Goal: Task Accomplishment & Management: Complete application form

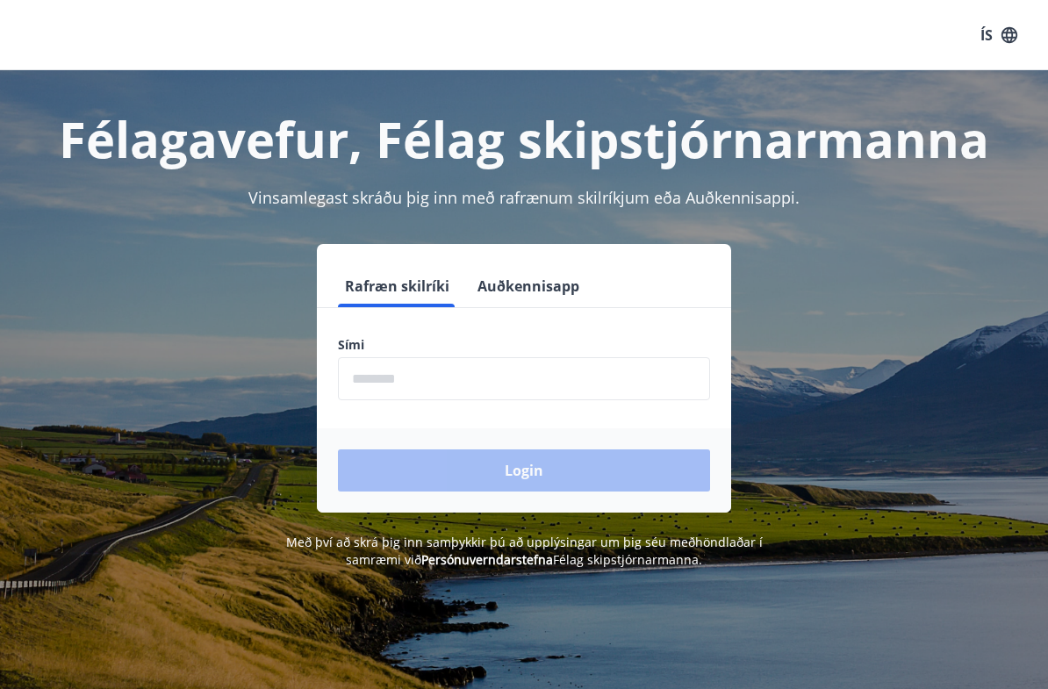
click at [357, 371] on input "phone" at bounding box center [524, 378] width 372 height 43
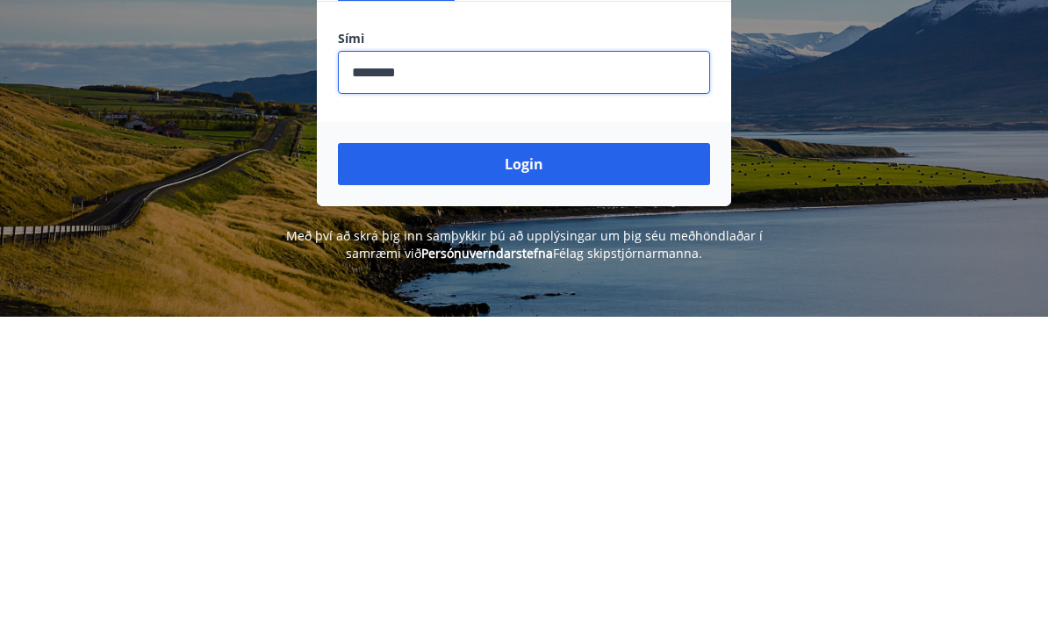
type input "********"
click at [527, 449] on button "Login" at bounding box center [524, 470] width 372 height 42
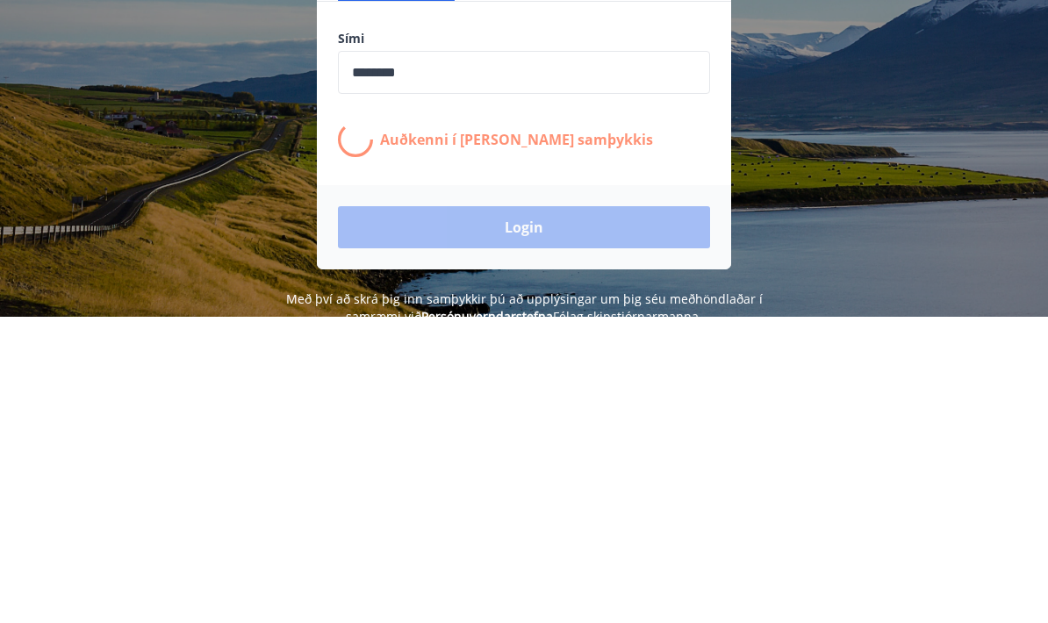
scroll to position [288, 0]
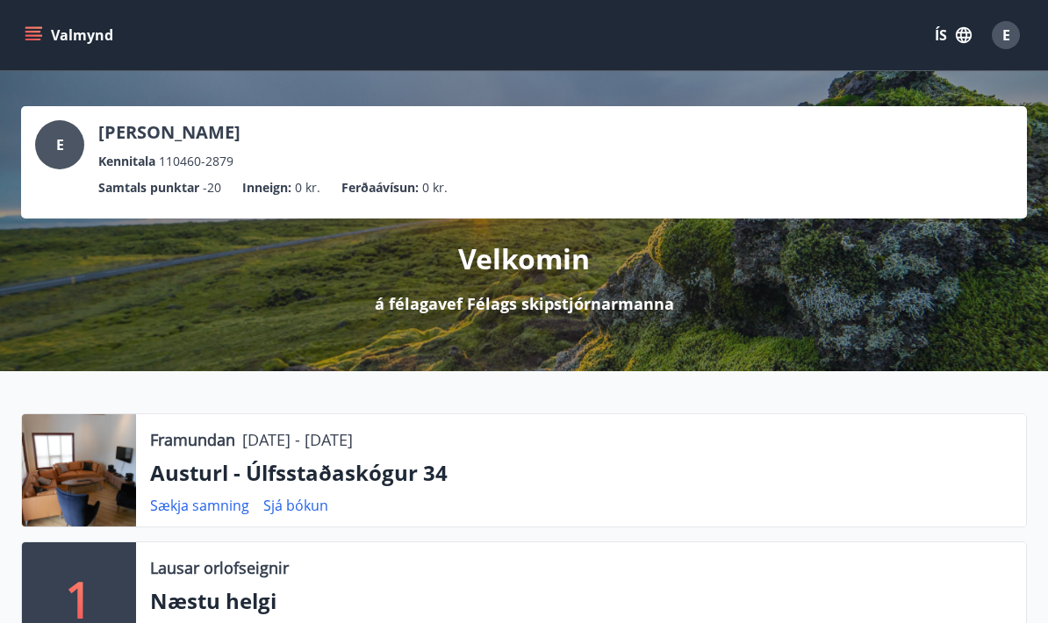
click at [53, 47] on button "Valmynd" at bounding box center [70, 35] width 99 height 32
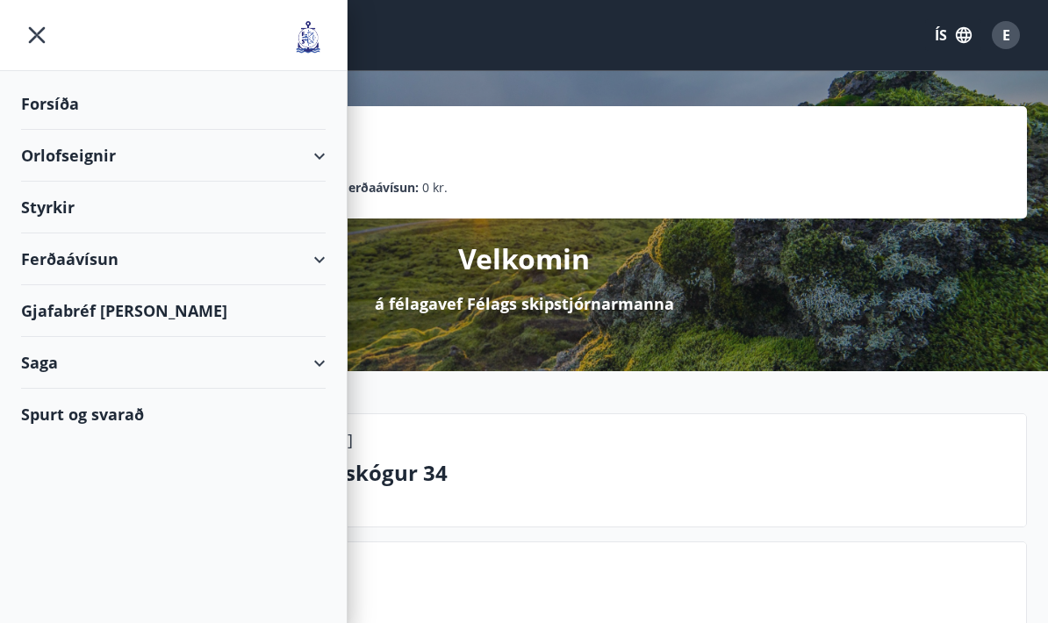
click at [51, 130] on div "Styrkir" at bounding box center [173, 104] width 305 height 52
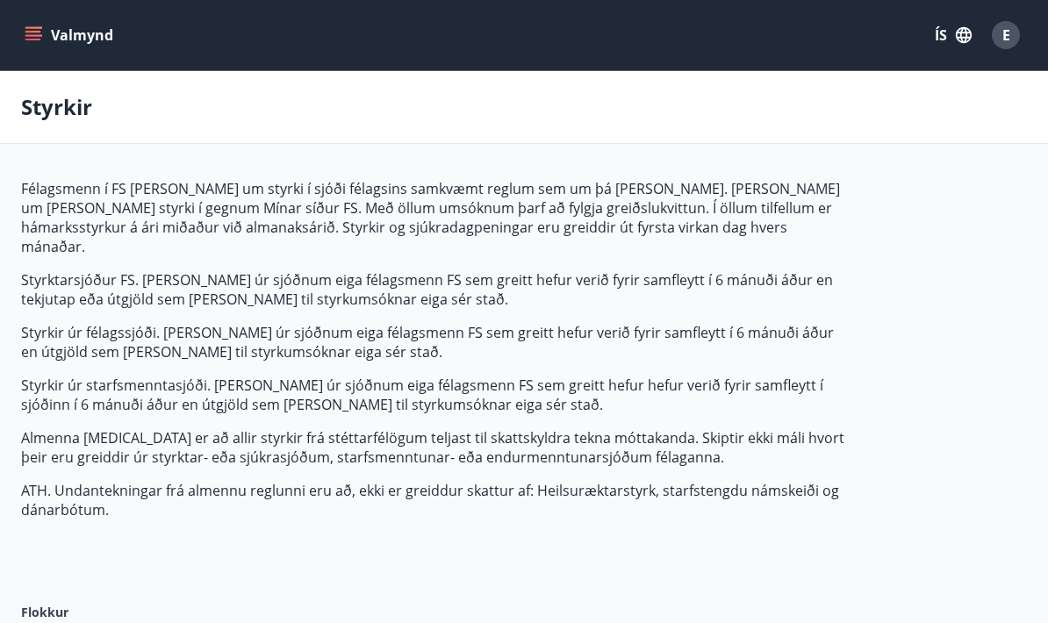
type input "***"
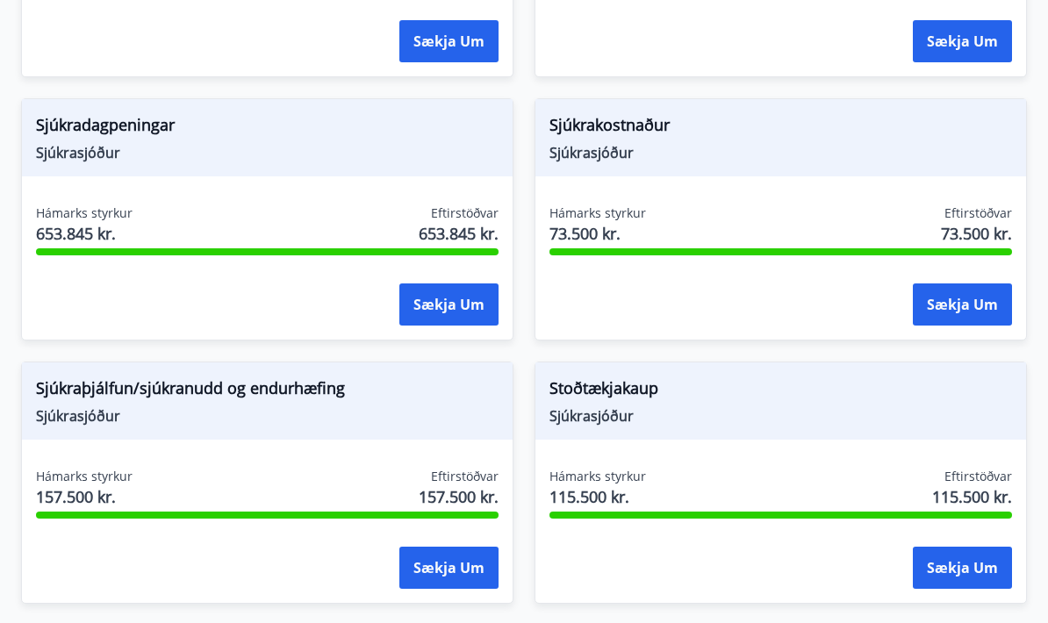
scroll to position [2179, 0]
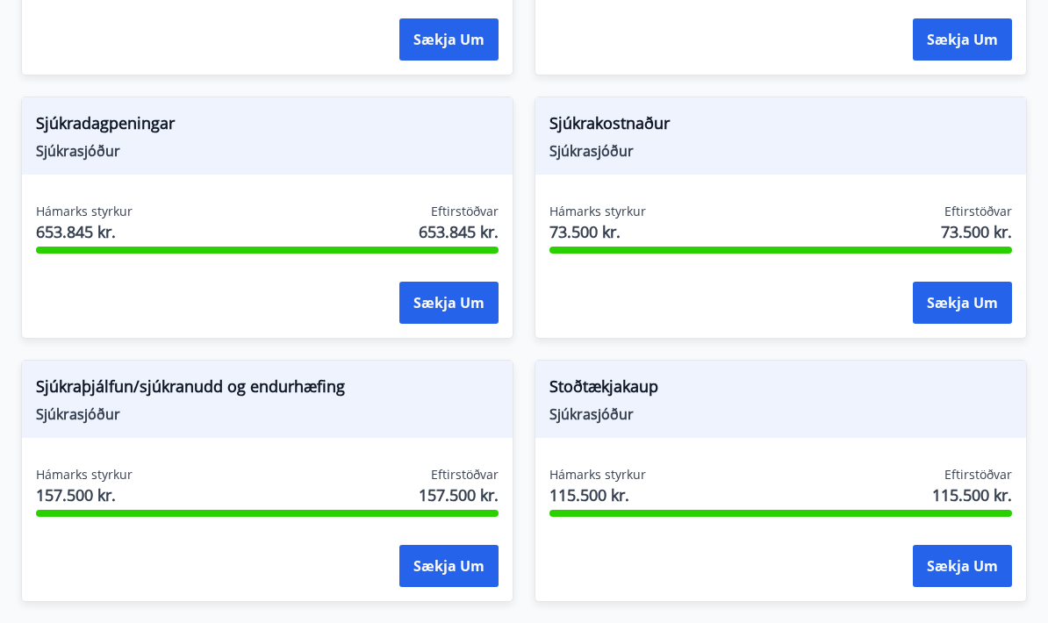
click at [471, 545] on button "Sækja um" at bounding box center [448, 566] width 99 height 42
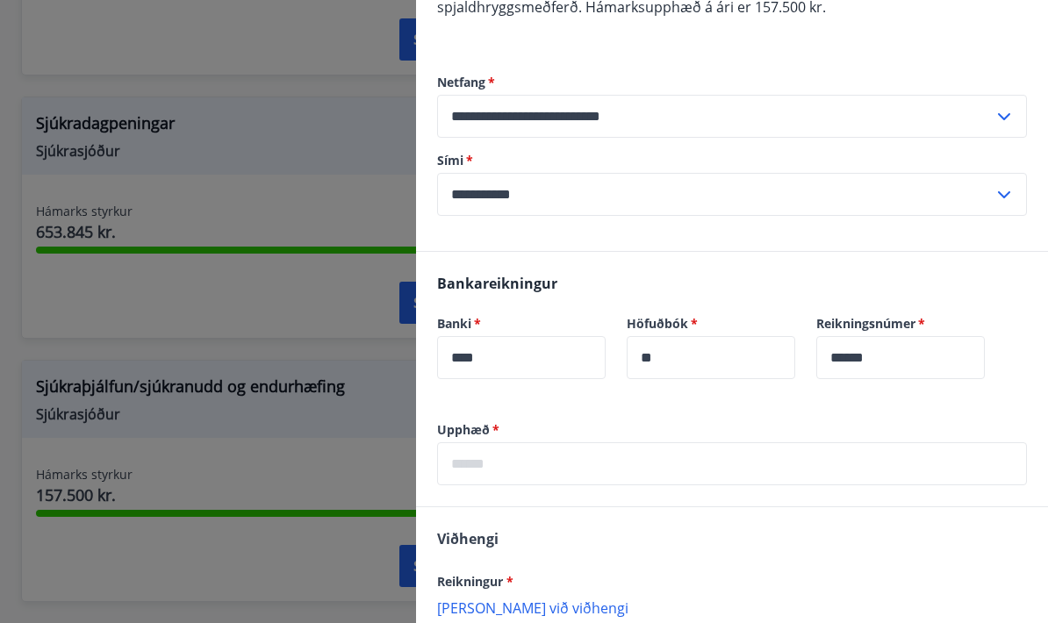
scroll to position [258, 0]
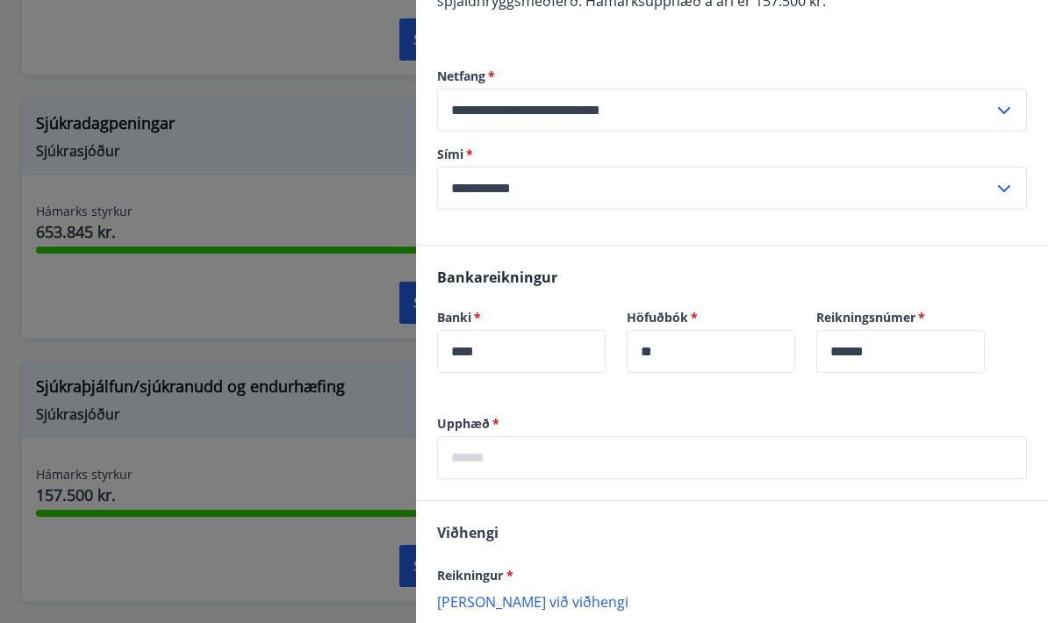
click at [467, 456] on input "text" at bounding box center [732, 457] width 590 height 43
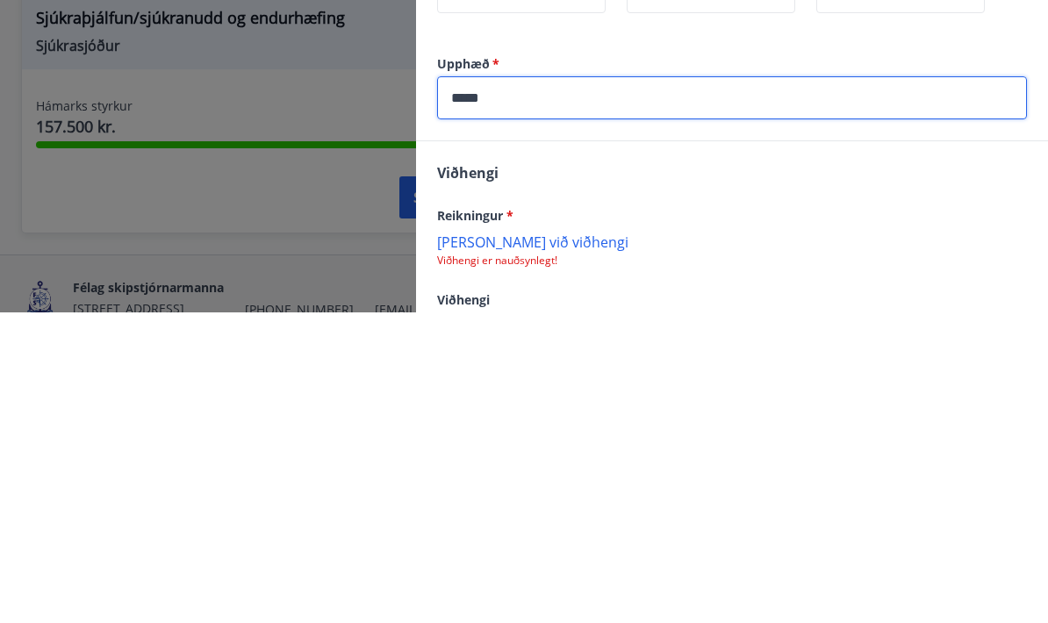
scroll to position [2307, 0]
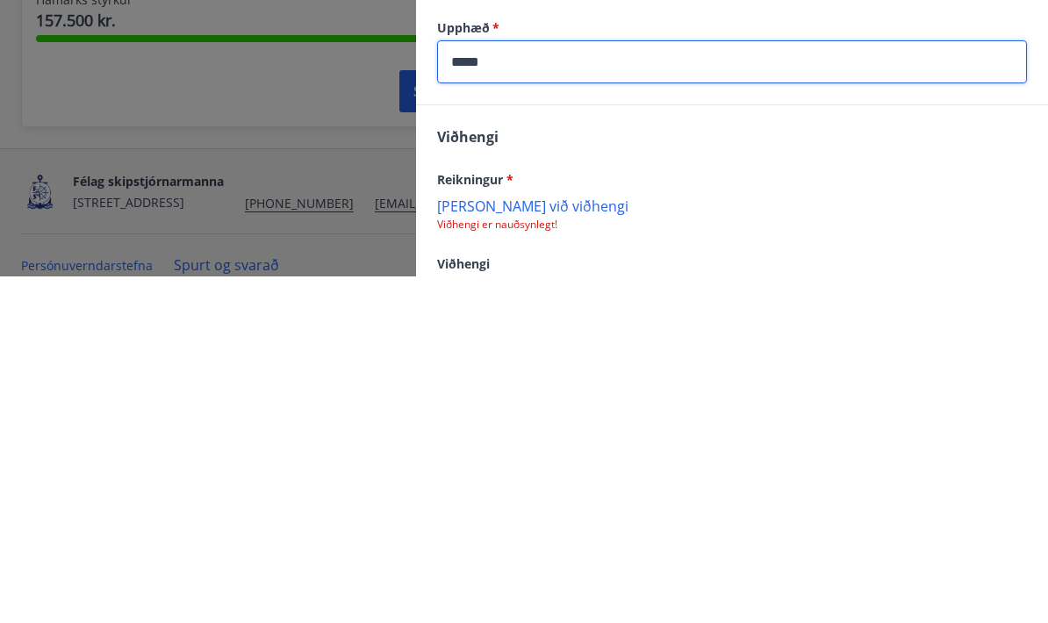
type input "*****"
click at [473, 543] on p "Bæta við viðhengi" at bounding box center [732, 552] width 590 height 18
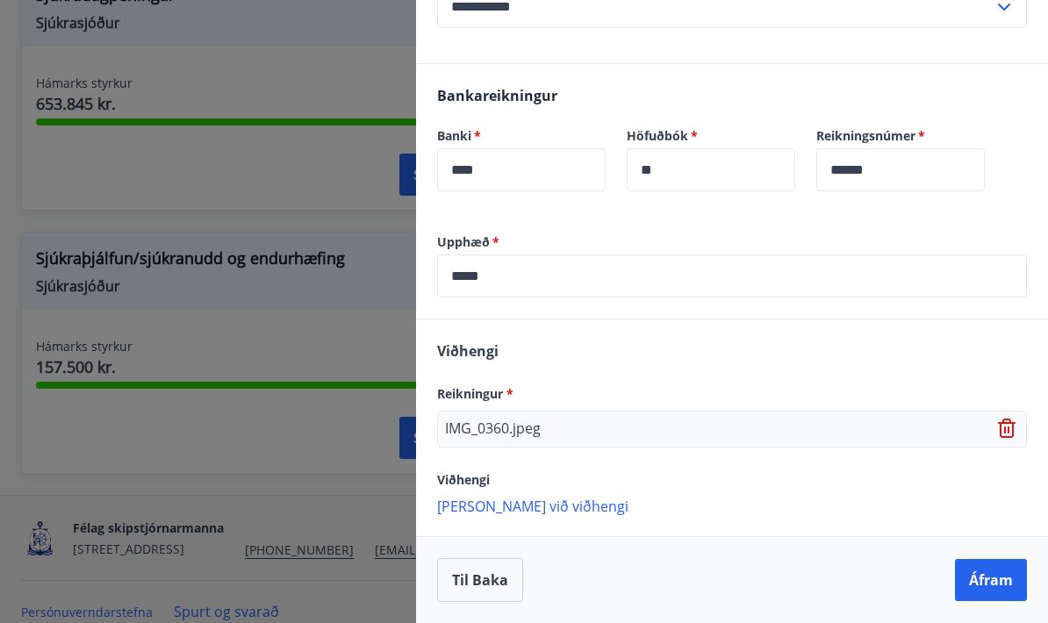
click at [992, 571] on button "Áfram" at bounding box center [991, 580] width 72 height 42
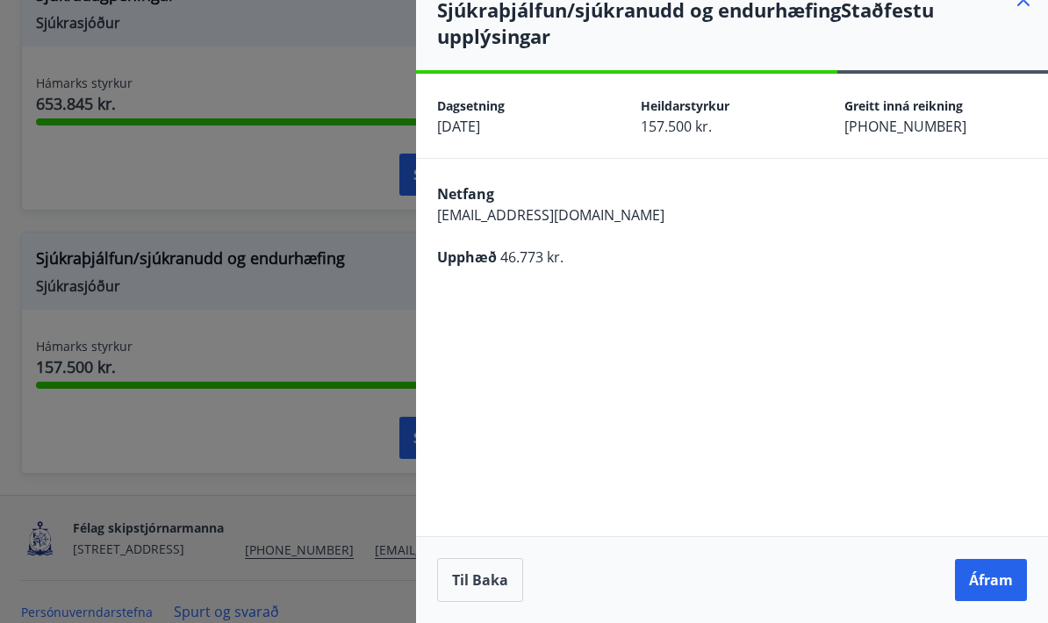
scroll to position [95, 0]
click at [981, 581] on button "Áfram" at bounding box center [991, 580] width 72 height 42
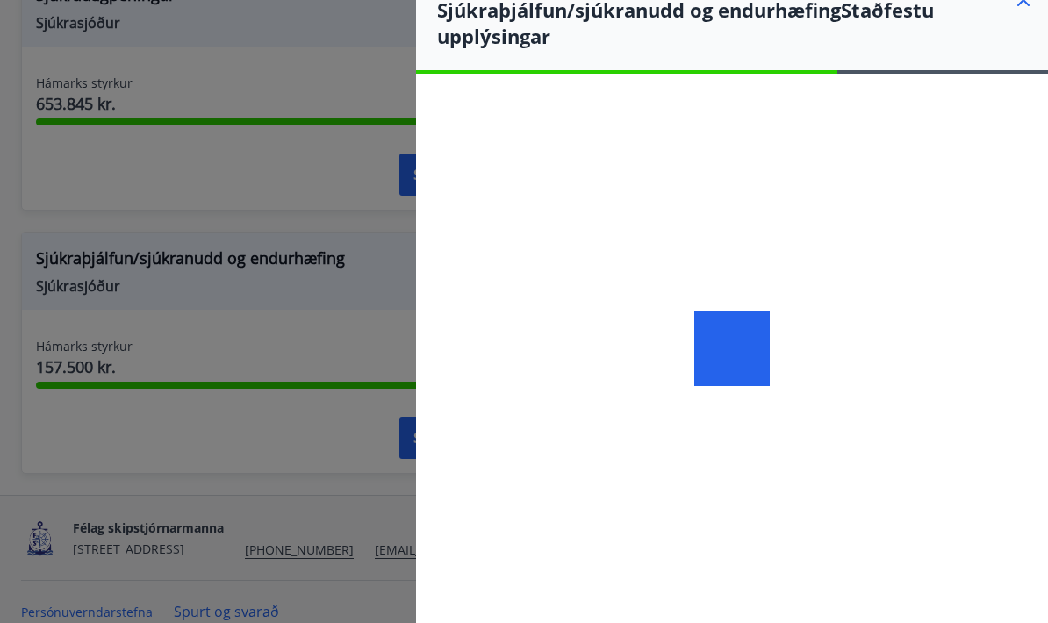
scroll to position [68, 0]
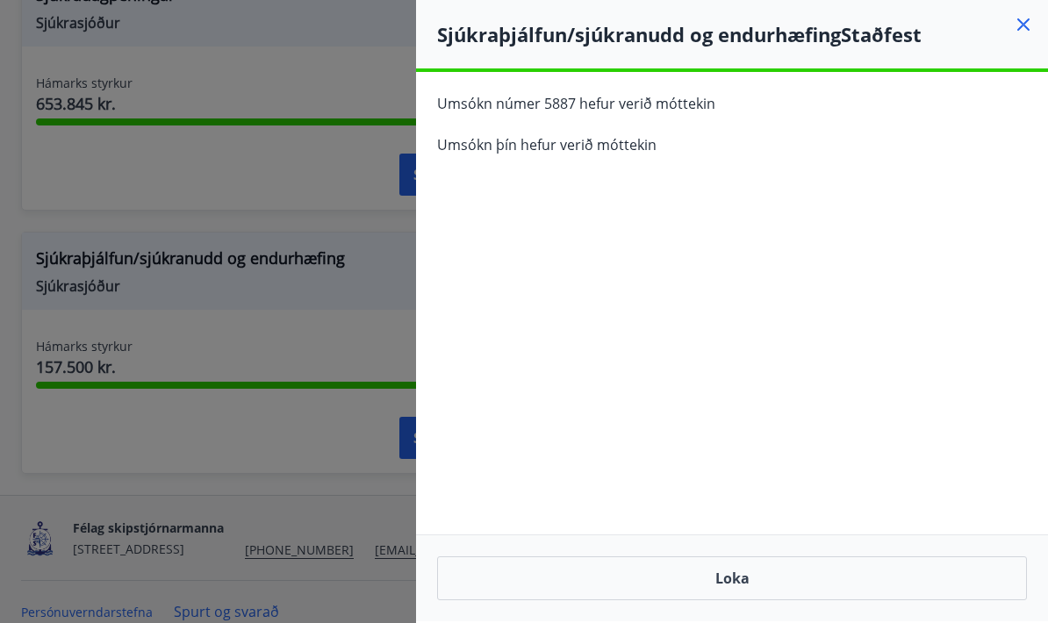
click at [709, 584] on button "Loka" at bounding box center [732, 579] width 590 height 44
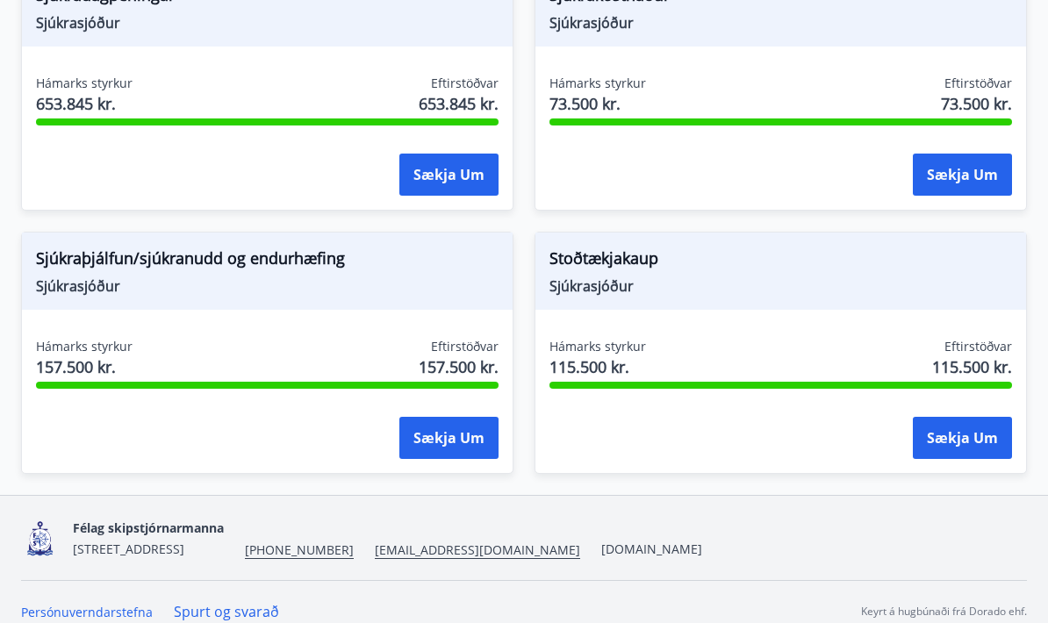
scroll to position [42, 0]
